Goal: Information Seeking & Learning: Learn about a topic

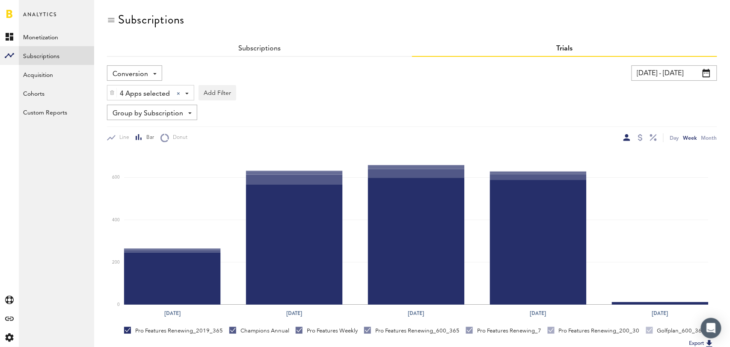
click at [137, 70] on span "Conversion" at bounding box center [131, 74] width 36 height 15
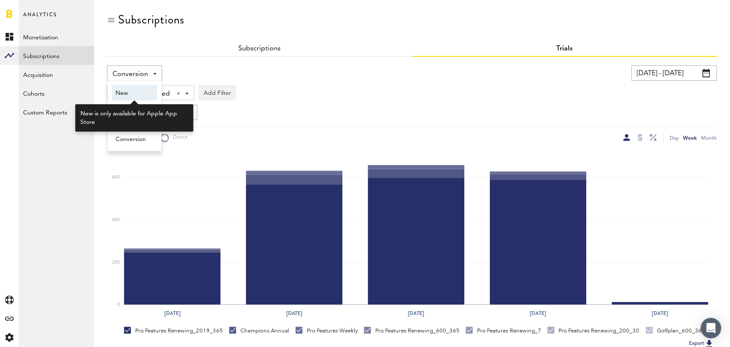
click at [140, 96] on span "New" at bounding box center [135, 93] width 38 height 15
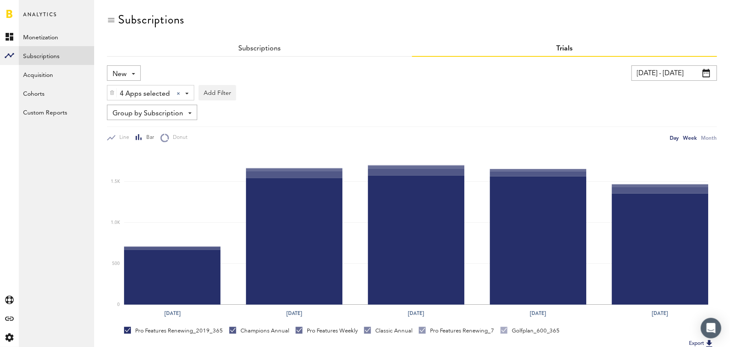
click at [673, 137] on div "Day" at bounding box center [674, 137] width 9 height 9
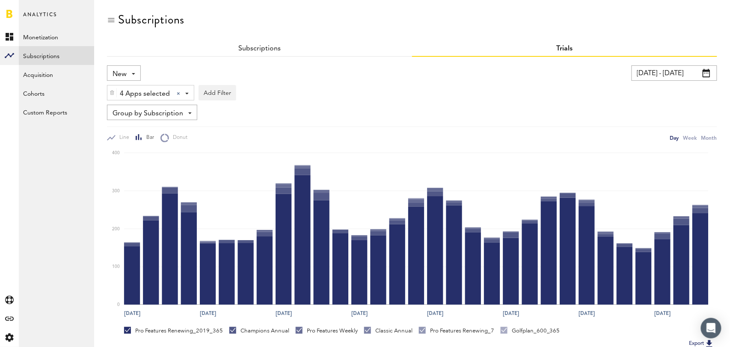
click at [265, 43] on div "Subscriptions" at bounding box center [259, 49] width 305 height 15
click at [261, 45] on link "Subscriptions" at bounding box center [259, 48] width 42 height 7
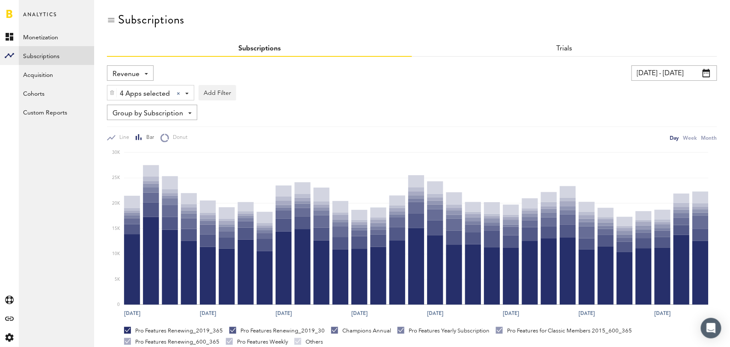
click at [142, 72] on div "Revenue Revenue MRR Actives Trial Status Billing Retries New Subscriptions Rene…" at bounding box center [130, 72] width 47 height 15
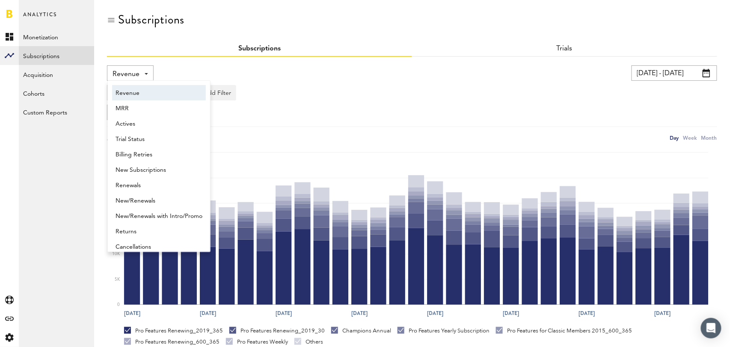
scroll to position [4, 0]
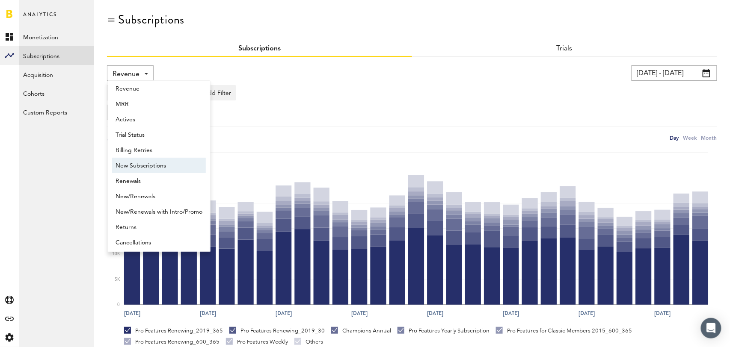
click at [148, 164] on span "New Subscriptions" at bounding box center [159, 166] width 87 height 15
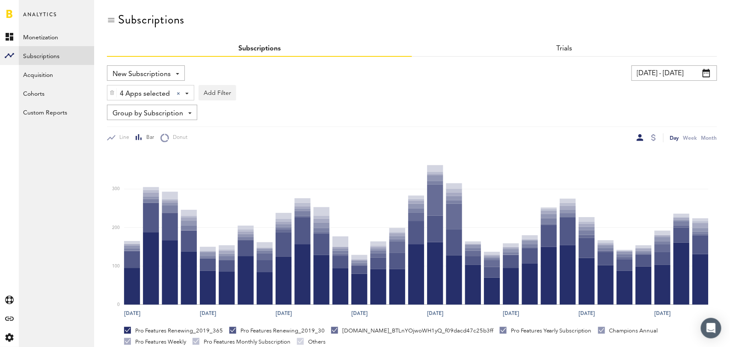
click at [153, 116] on span "Group by Subscription" at bounding box center [148, 114] width 71 height 15
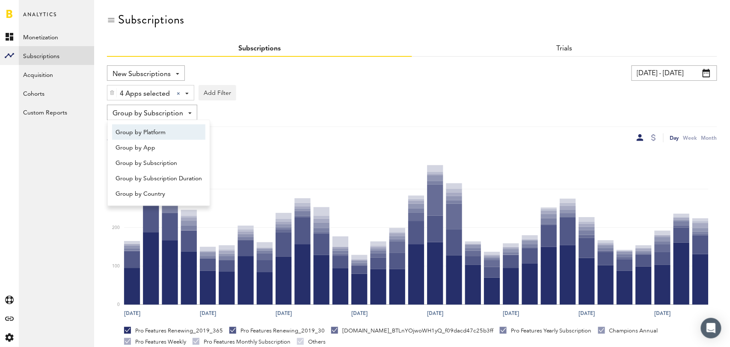
click at [156, 132] on span "Group by Platform" at bounding box center [159, 132] width 86 height 15
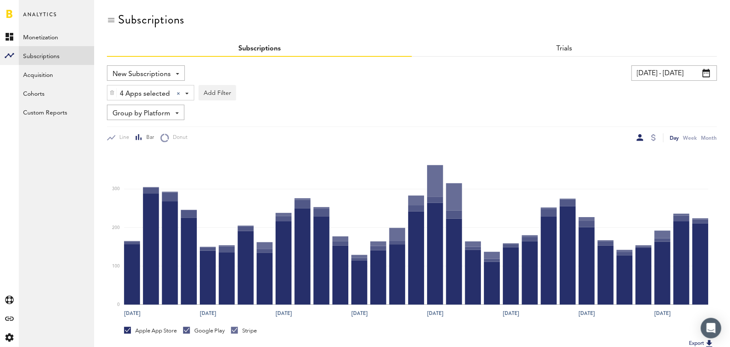
click at [675, 75] on input "09/11/25 - 10/11/25" at bounding box center [675, 72] width 86 height 15
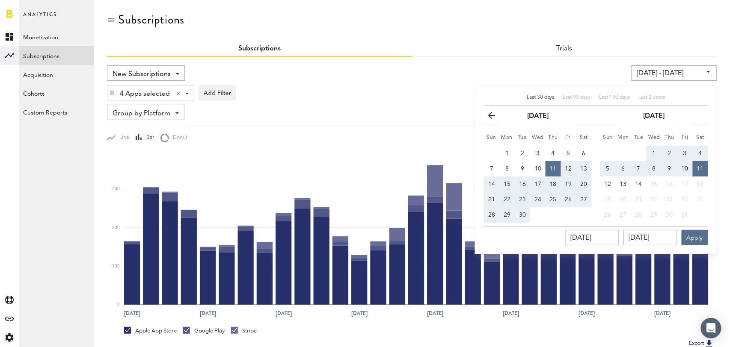
click at [532, 95] on span "Last 30 days" at bounding box center [541, 97] width 28 height 5
type input "09/13/25 - 10/13/25"
type input "09/13/2025"
type input "10/13/2025"
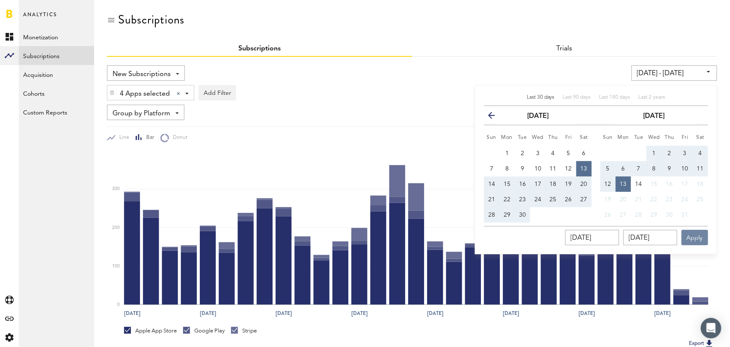
click at [693, 236] on button "Apply" at bounding box center [695, 237] width 27 height 15
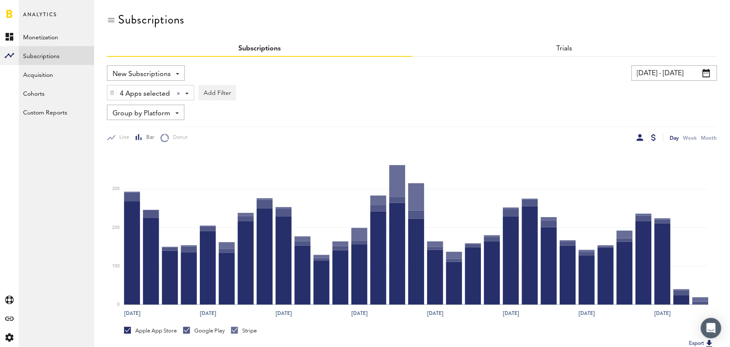
click at [654, 136] on div at bounding box center [653, 137] width 5 height 7
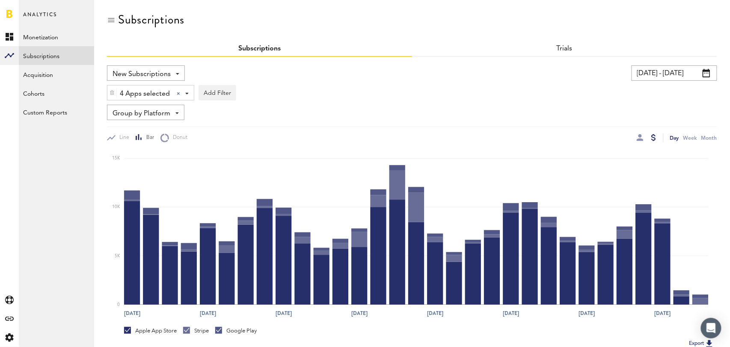
click at [153, 115] on span "Group by Platform" at bounding box center [142, 114] width 58 height 15
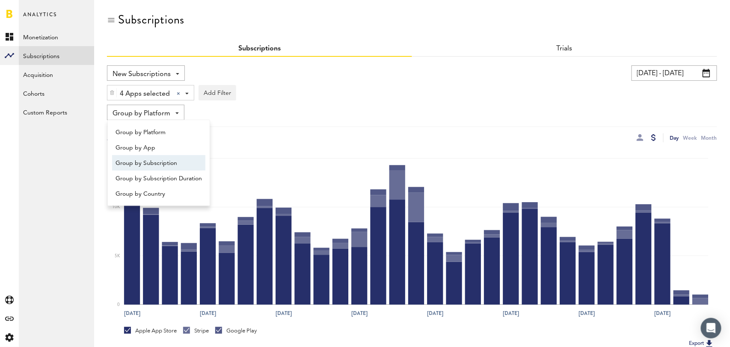
click at [161, 166] on span "Group by Subscription" at bounding box center [159, 163] width 86 height 15
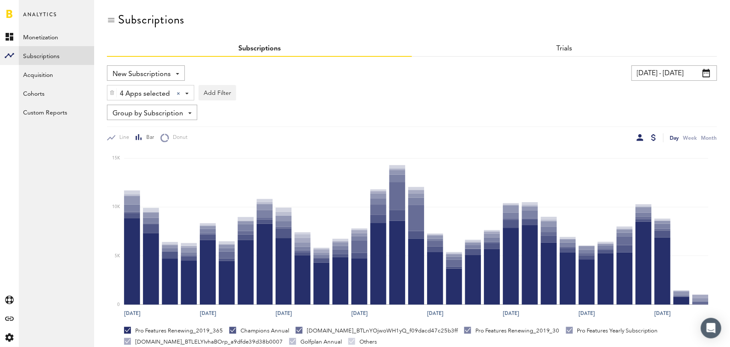
click at [641, 140] on div at bounding box center [640, 137] width 7 height 7
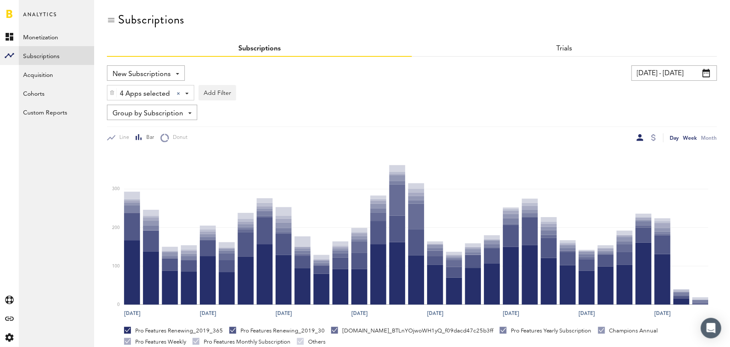
click at [691, 140] on div "Week" at bounding box center [690, 137] width 14 height 9
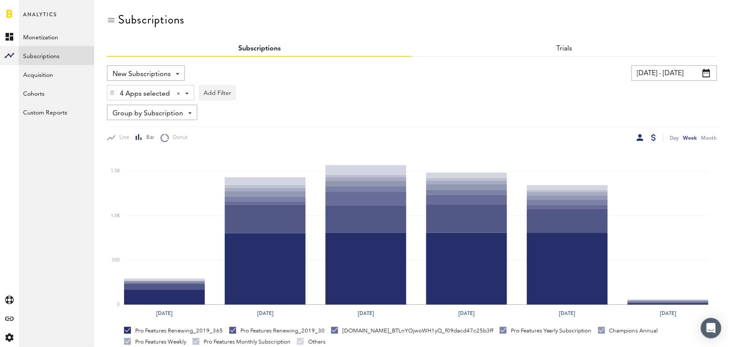
click at [655, 134] on div at bounding box center [653, 137] width 5 height 7
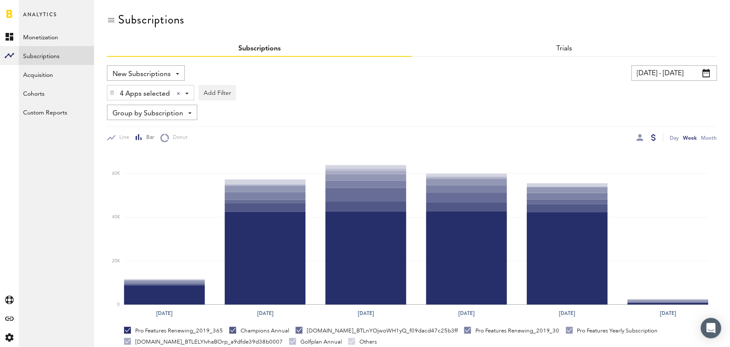
click at [169, 67] on span "New Subscriptions" at bounding box center [142, 74] width 58 height 15
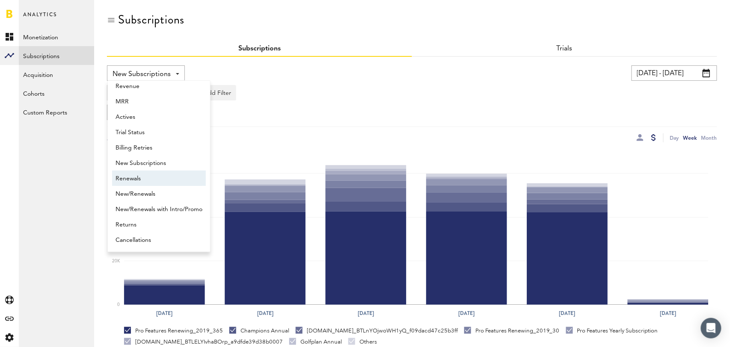
click at [128, 176] on span "Renewals" at bounding box center [159, 179] width 87 height 15
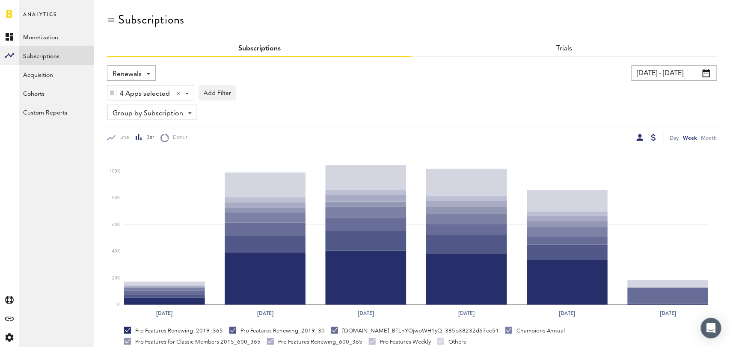
click at [641, 137] on div at bounding box center [640, 137] width 7 height 7
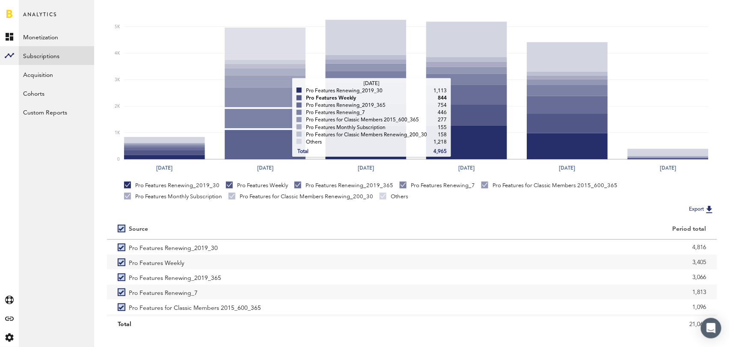
scroll to position [160, 0]
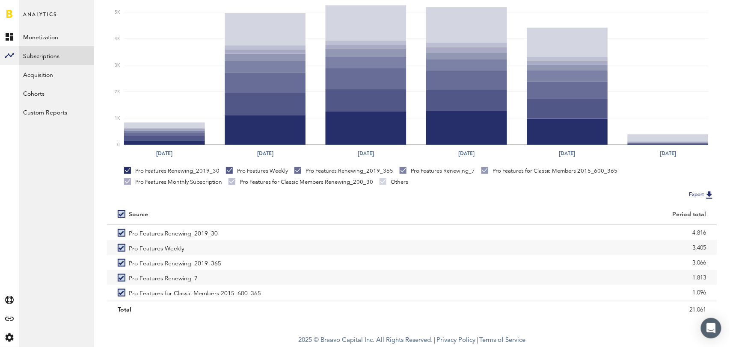
click at [121, 214] on label at bounding box center [123, 214] width 11 height 0
checkbox input "false"
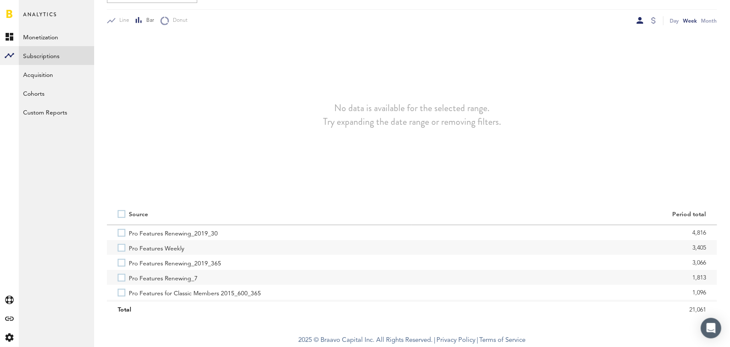
scroll to position [117, 0]
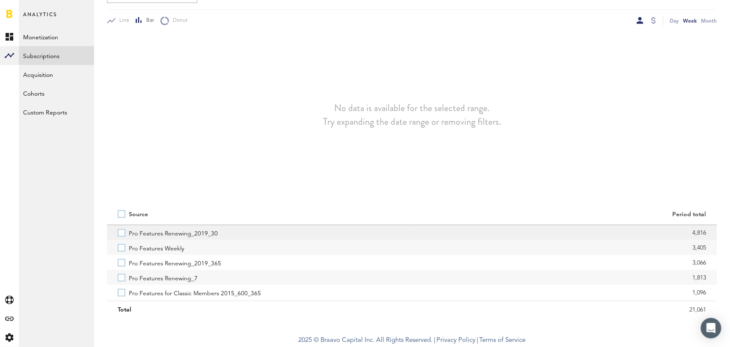
click at [119, 233] on label "Pro Features Renewing_2019_30" at bounding box center [260, 232] width 284 height 15
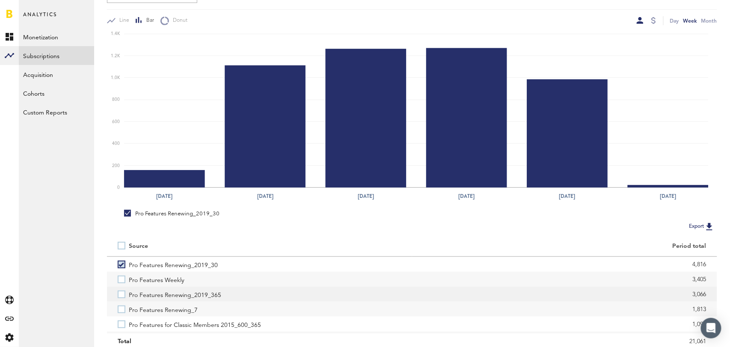
click at [119, 297] on label "Pro Features Renewing_2019_365" at bounding box center [260, 294] width 284 height 15
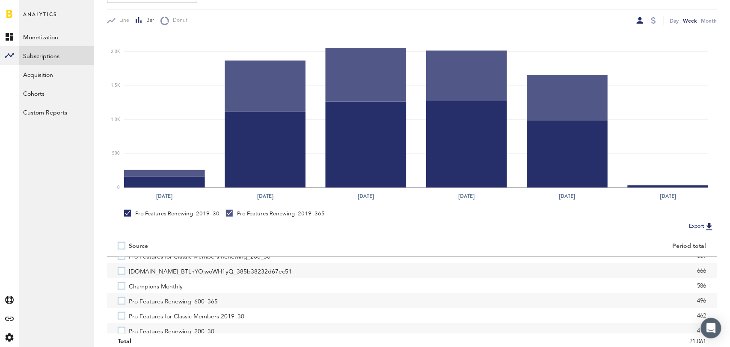
scroll to position [105, 0]
click at [119, 297] on label "Pro Features Renewing_600_365" at bounding box center [260, 294] width 284 height 15
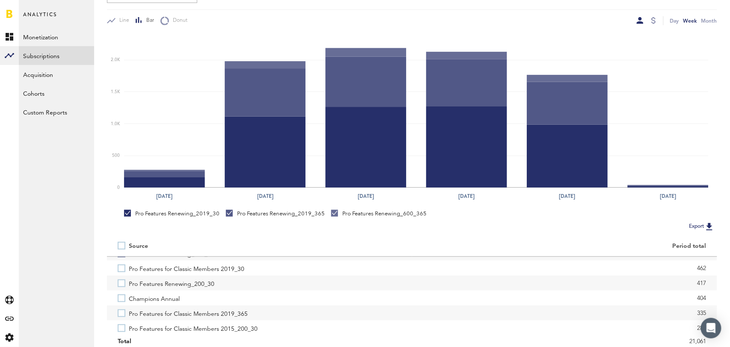
scroll to position [147, 0]
click at [119, 297] on label "Champions Annual" at bounding box center [260, 297] width 284 height 15
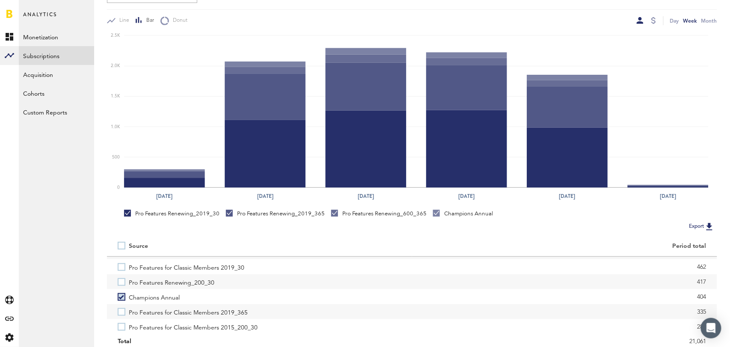
scroll to position [0, 0]
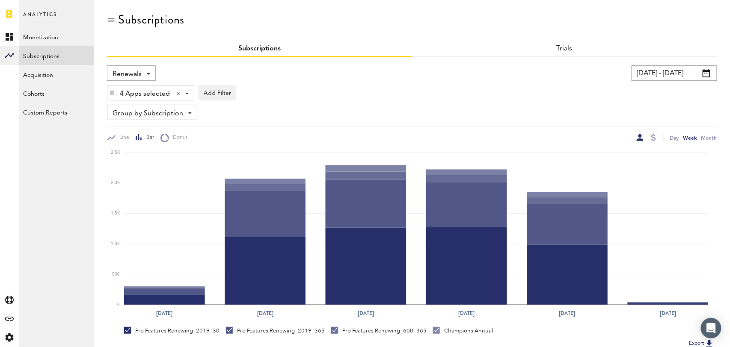
click at [136, 72] on span "Renewals" at bounding box center [127, 74] width 29 height 15
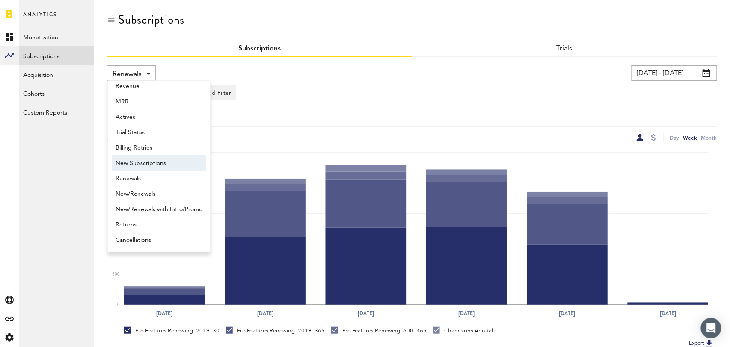
click at [149, 160] on span "New Subscriptions" at bounding box center [159, 163] width 87 height 15
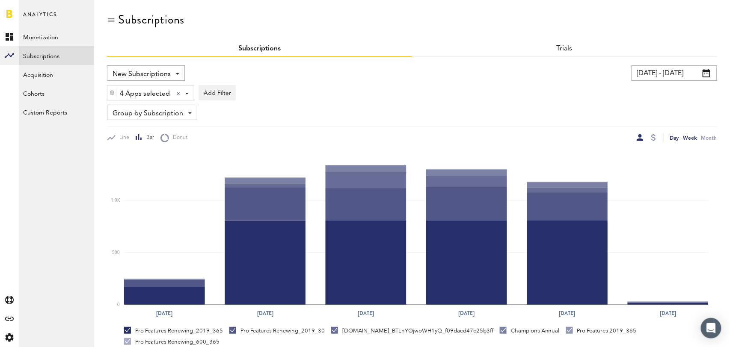
click at [675, 136] on div "Day" at bounding box center [674, 137] width 9 height 9
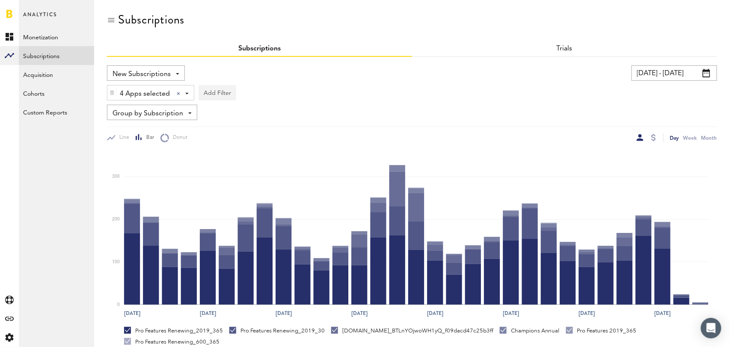
click at [215, 97] on button "Add Filter" at bounding box center [218, 92] width 38 height 15
click at [236, 164] on li "Subscription durations" at bounding box center [237, 161] width 69 height 15
click at [262, 96] on div "Subscription durations" at bounding box center [249, 94] width 76 height 15
click at [255, 146] on span "1 year" at bounding box center [239, 144] width 65 height 15
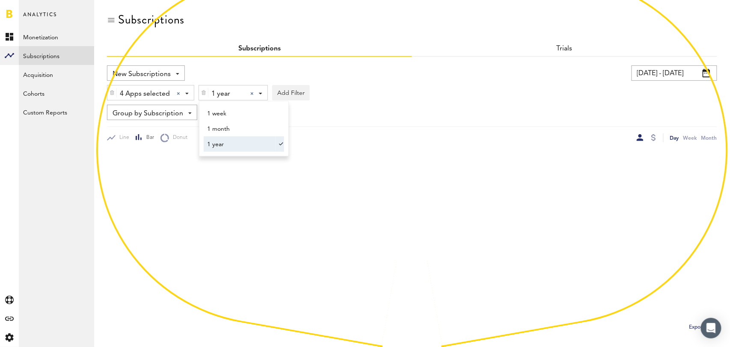
click at [441, 99] on div "4 Apps selected 4 Apps selected All Active Inactive CoachNow: Skill Coaching Ap…" at bounding box center [412, 91] width 610 height 20
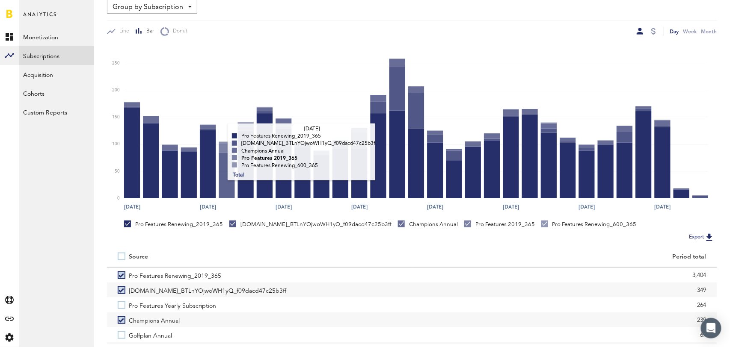
scroll to position [149, 0]
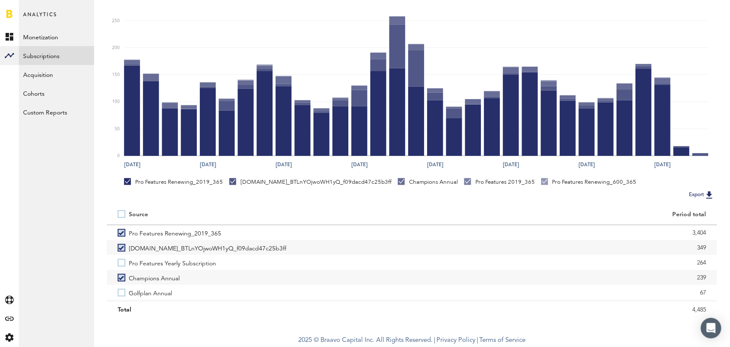
click at [122, 214] on label at bounding box center [123, 214] width 11 height 0
checkbox input "true"
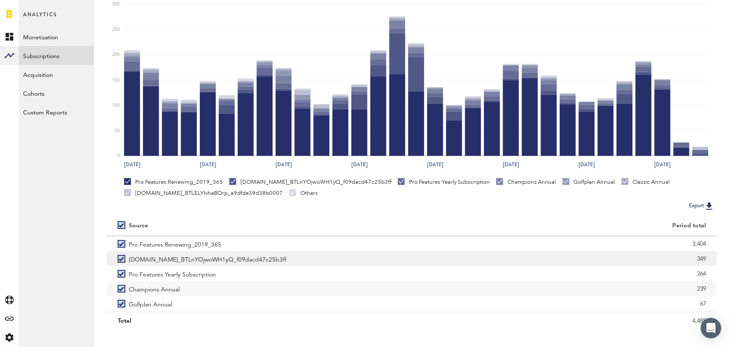
click at [121, 258] on label "14c.prod_BTLnYOjwoWH1yQ_f09dacd47c25b3ff" at bounding box center [260, 259] width 284 height 15
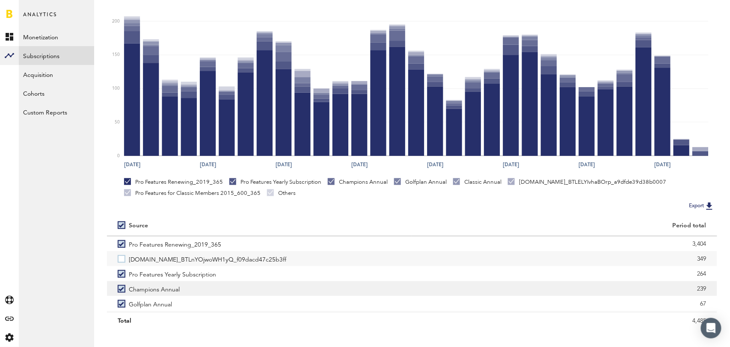
click at [121, 289] on label "Champions Annual" at bounding box center [260, 289] width 284 height 15
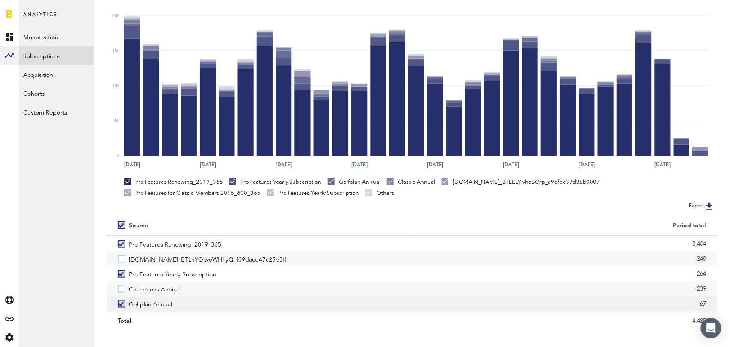
click at [120, 305] on label "Golfplan Annual" at bounding box center [260, 304] width 284 height 15
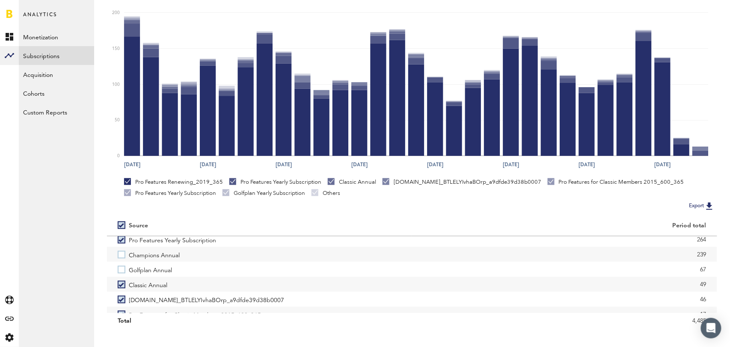
scroll to position [38, 0]
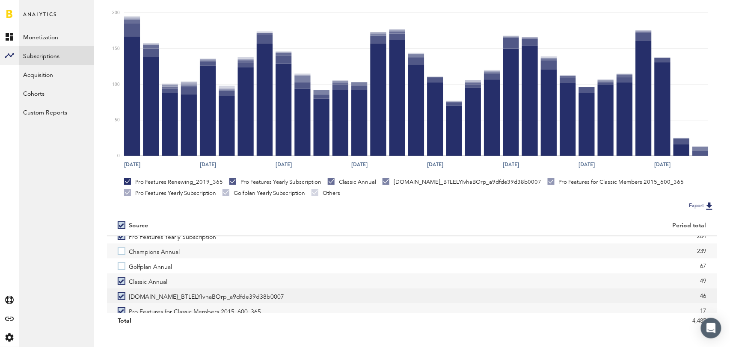
click at [123, 300] on label "14c.prod_BTLELYIvhaBOrp_a9dfde39d38b0007" at bounding box center [260, 296] width 284 height 15
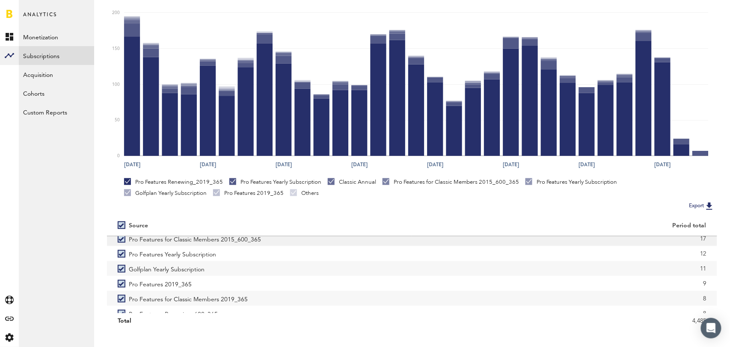
scroll to position [114, 0]
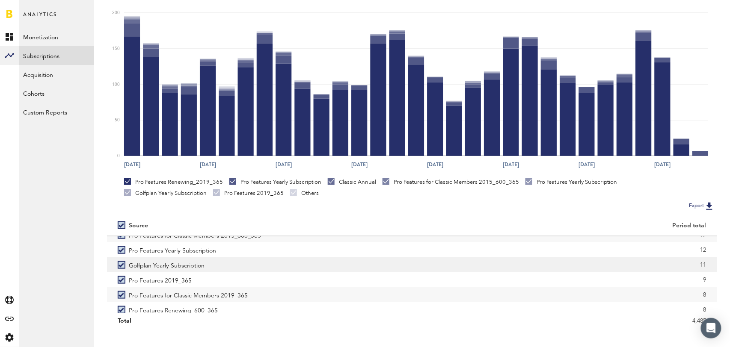
click at [120, 265] on label "Golfplan Yearly Subscription" at bounding box center [260, 265] width 284 height 15
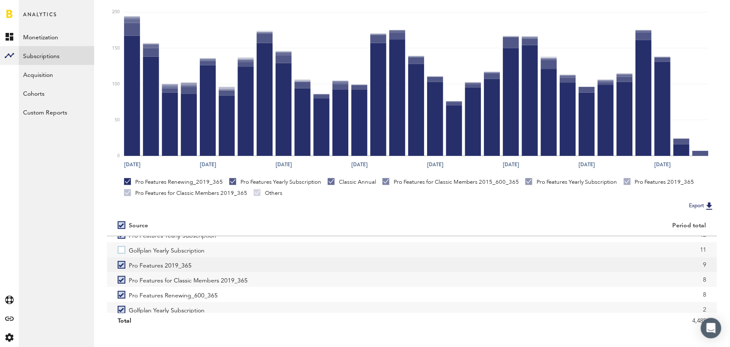
scroll to position [133, 0]
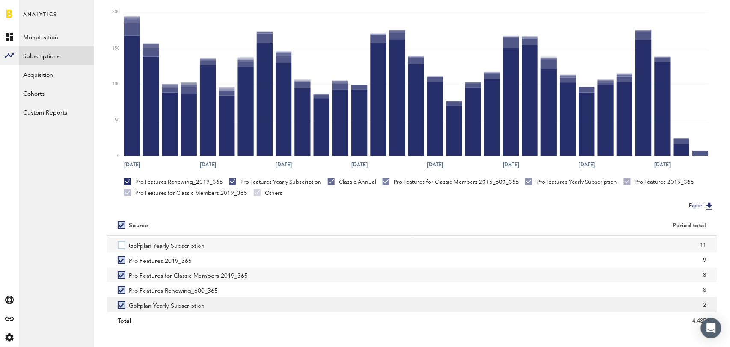
click at [121, 304] on label "Golfplan Yearly Subscription" at bounding box center [260, 305] width 284 height 15
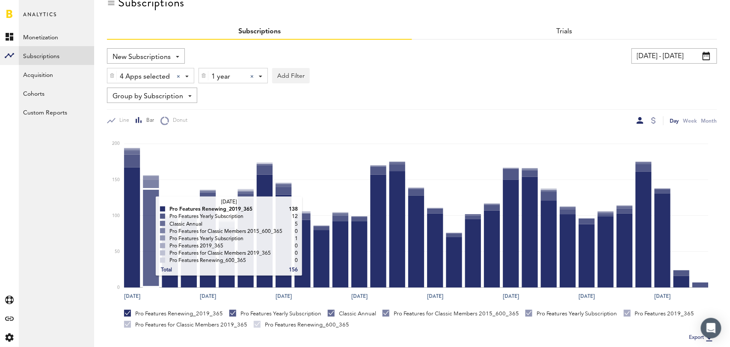
scroll to position [0, 0]
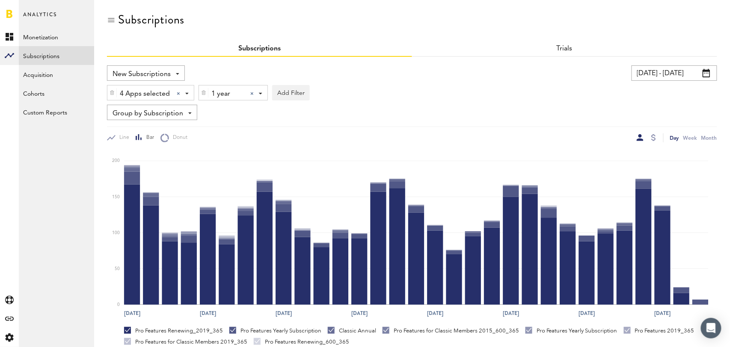
click at [251, 93] on div at bounding box center [251, 93] width 3 height 3
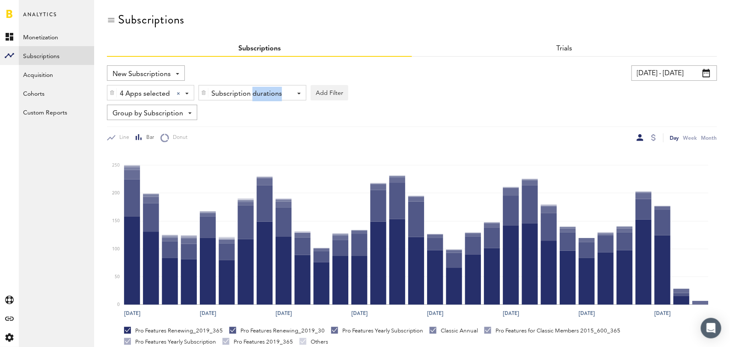
click at [251, 93] on div "Subscription durations" at bounding box center [249, 94] width 76 height 15
click at [238, 130] on span "1 month" at bounding box center [239, 129] width 65 height 15
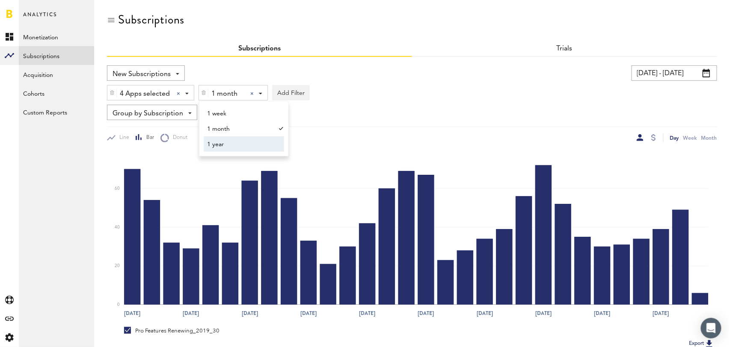
click at [459, 108] on div "Group by Subscription Group by Platform Group by App Group by Subscription Grou…" at bounding box center [412, 112] width 610 height 15
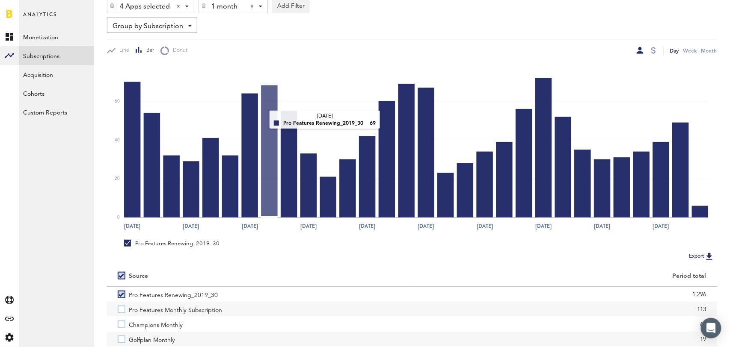
scroll to position [149, 0]
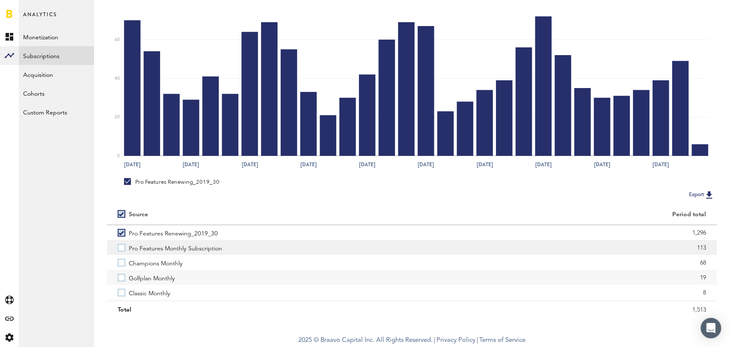
click at [122, 246] on label "Pro Features Monthly Subscription" at bounding box center [260, 247] width 284 height 15
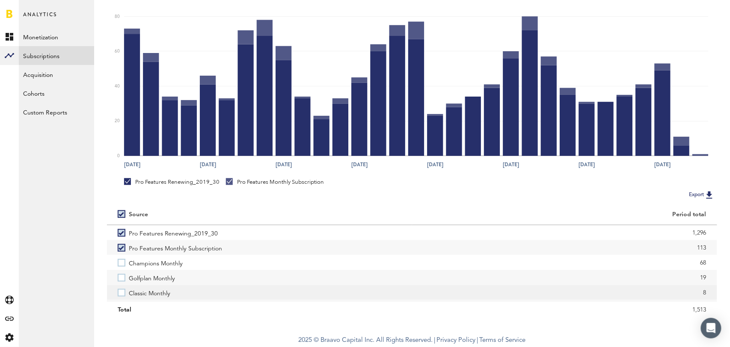
click at [122, 291] on label "Classic Monthly" at bounding box center [260, 292] width 284 height 15
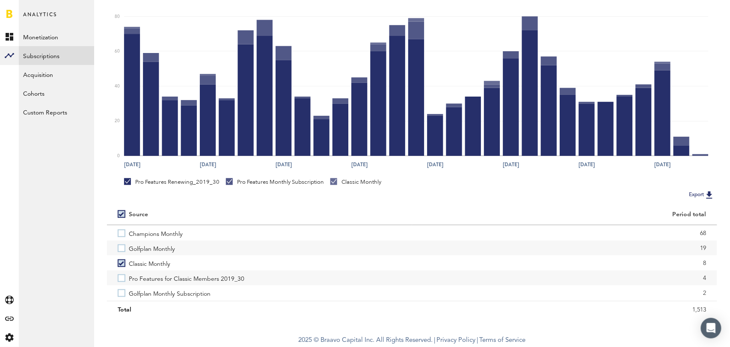
scroll to position [30, 0]
click at [122, 273] on label "Pro Features for Classic Members 2019_30" at bounding box center [260, 277] width 284 height 15
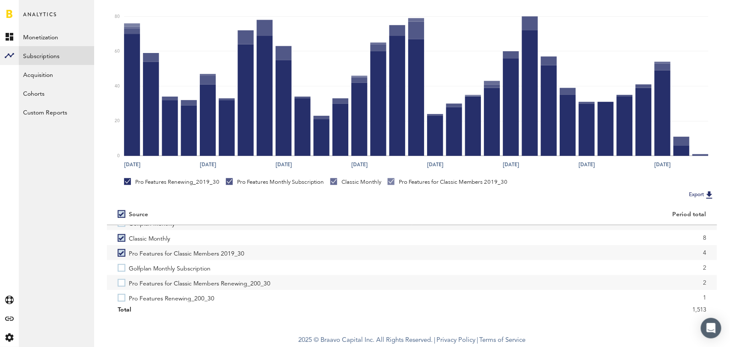
scroll to position [57, 0]
click at [122, 286] on label "Pro Features for Classic Members Renewing_200_30" at bounding box center [260, 280] width 284 height 15
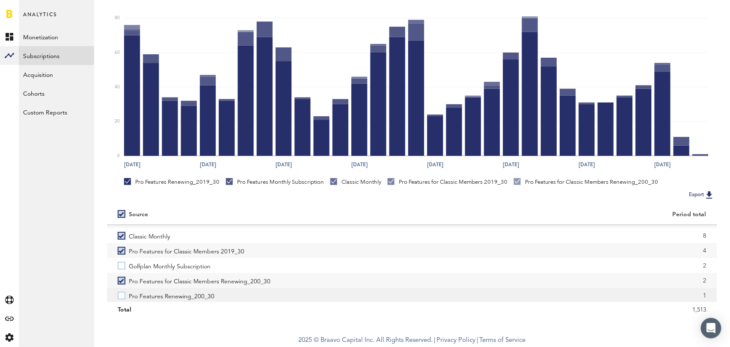
click at [121, 296] on label "Pro Features Renewing_200_30" at bounding box center [260, 295] width 284 height 15
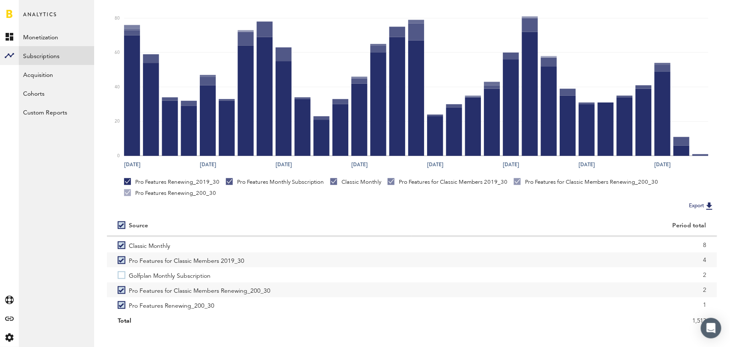
scroll to position [160, 0]
